Goal: Task Accomplishment & Management: Manage account settings

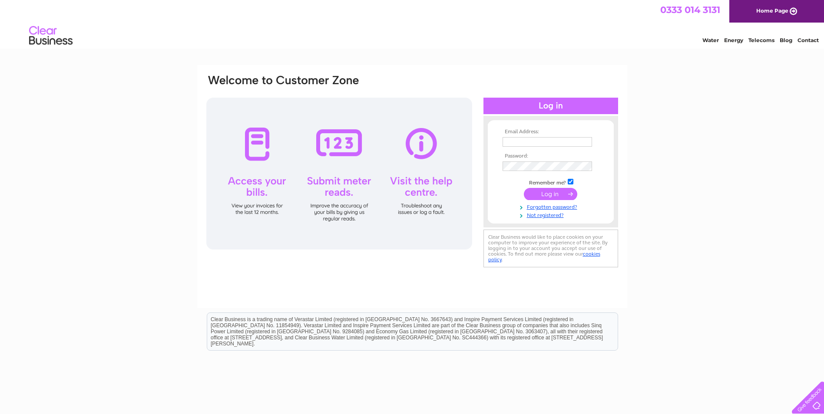
type input "[PERSON_NAME][EMAIL_ADDRESS][DOMAIN_NAME]"
click at [559, 193] on input "submit" at bounding box center [550, 194] width 53 height 12
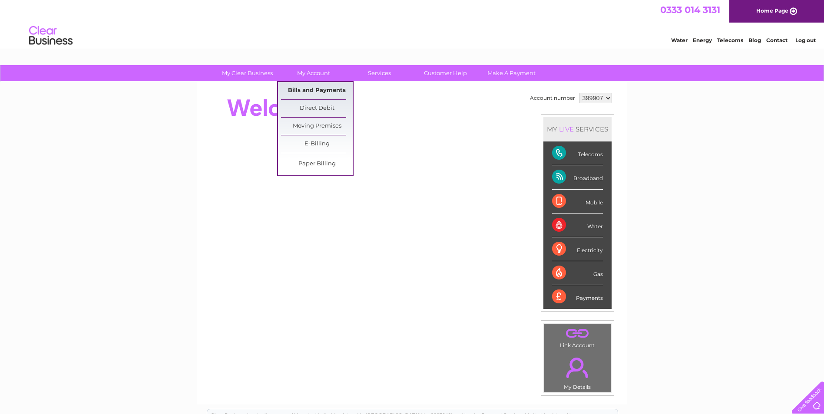
click at [321, 91] on link "Bills and Payments" at bounding box center [317, 90] width 72 height 17
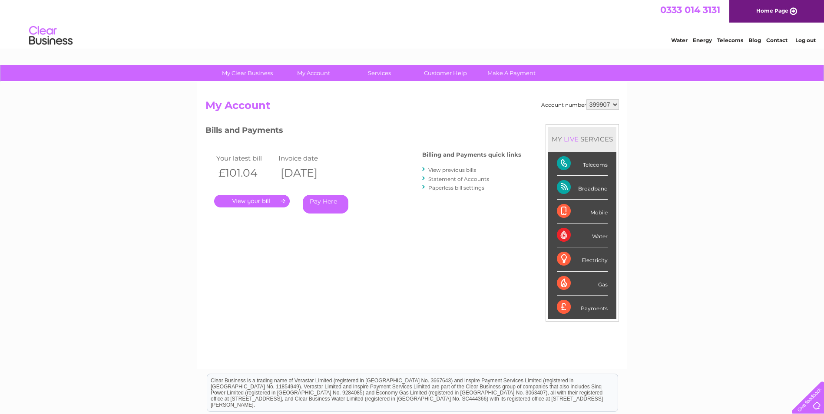
click at [234, 199] on link "." at bounding box center [252, 201] width 76 height 13
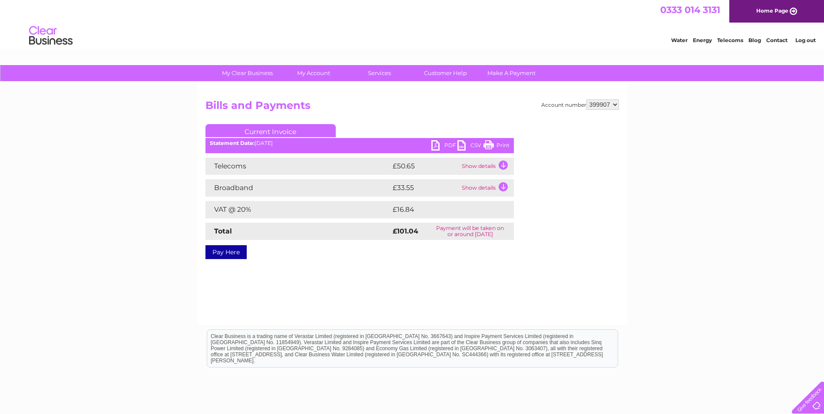
click at [442, 144] on link "PDF" at bounding box center [444, 146] width 26 height 13
